Goal: Task Accomplishment & Management: Manage account settings

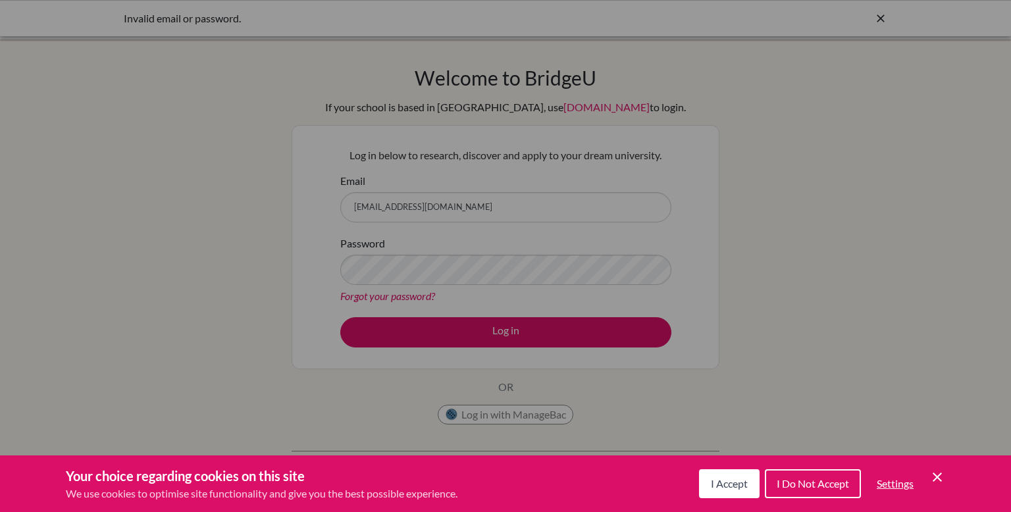
click at [720, 490] on button "I Accept" at bounding box center [729, 483] width 61 height 29
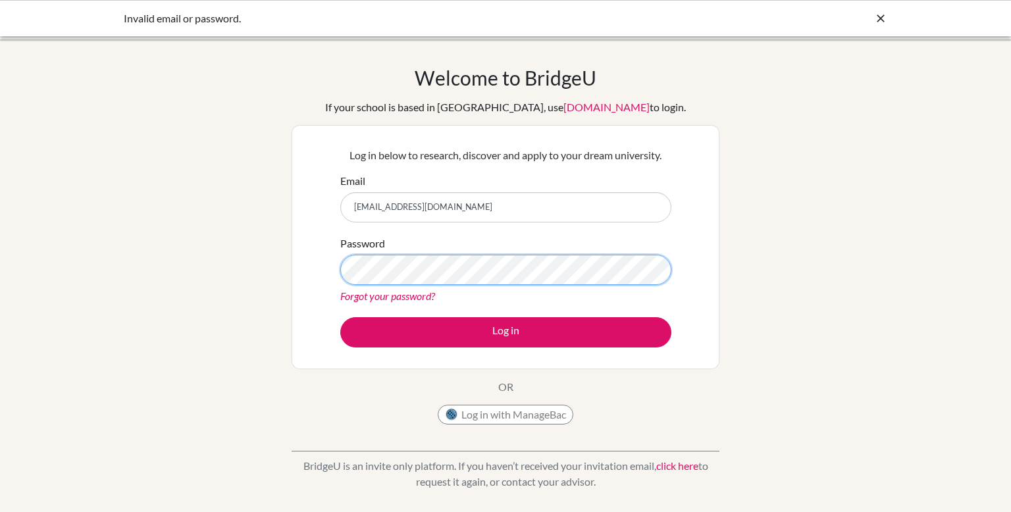
click at [340, 317] on button "Log in" at bounding box center [505, 332] width 331 height 30
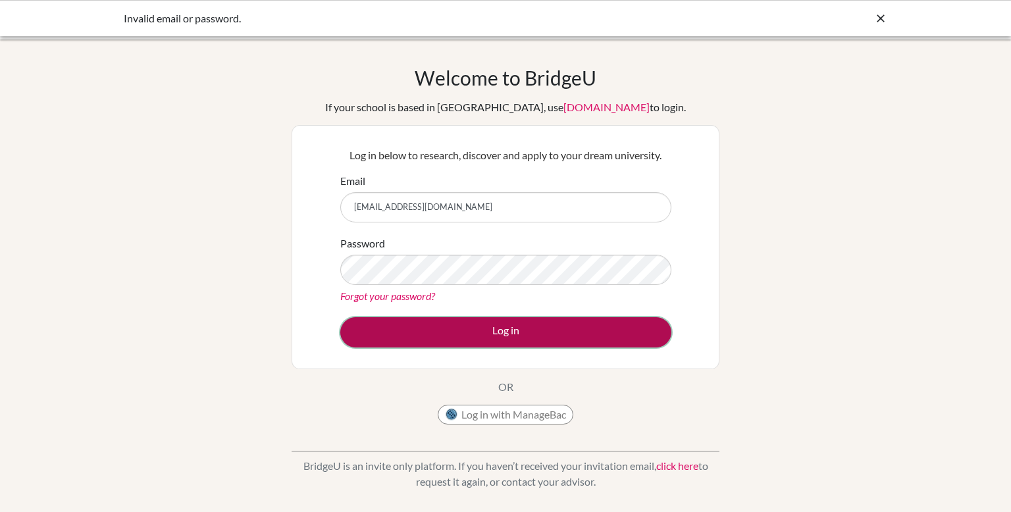
click at [448, 340] on button "Log in" at bounding box center [505, 332] width 331 height 30
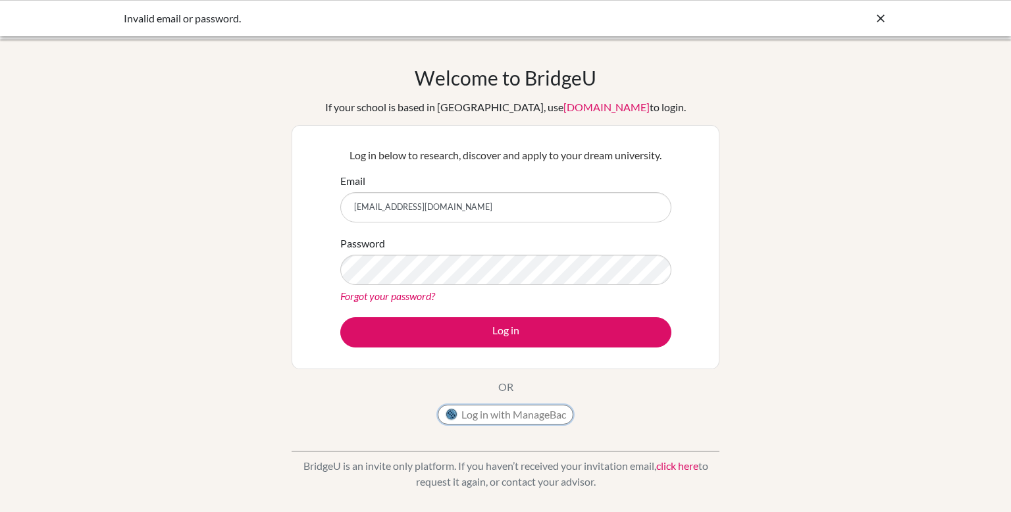
click at [468, 413] on button "Log in with ManageBac" at bounding box center [506, 415] width 136 height 20
